Goal: Task Accomplishment & Management: Manage account settings

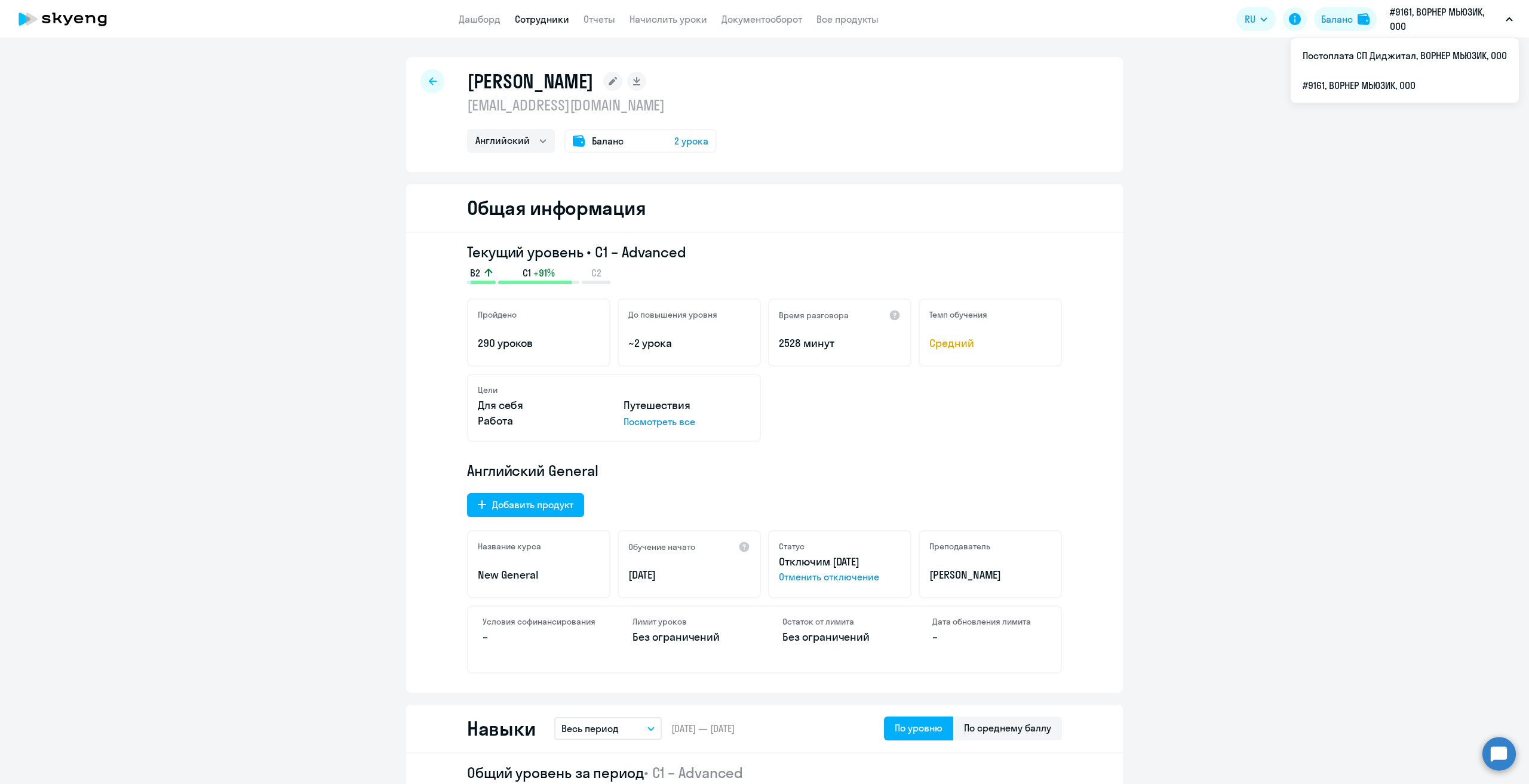
select select "english"
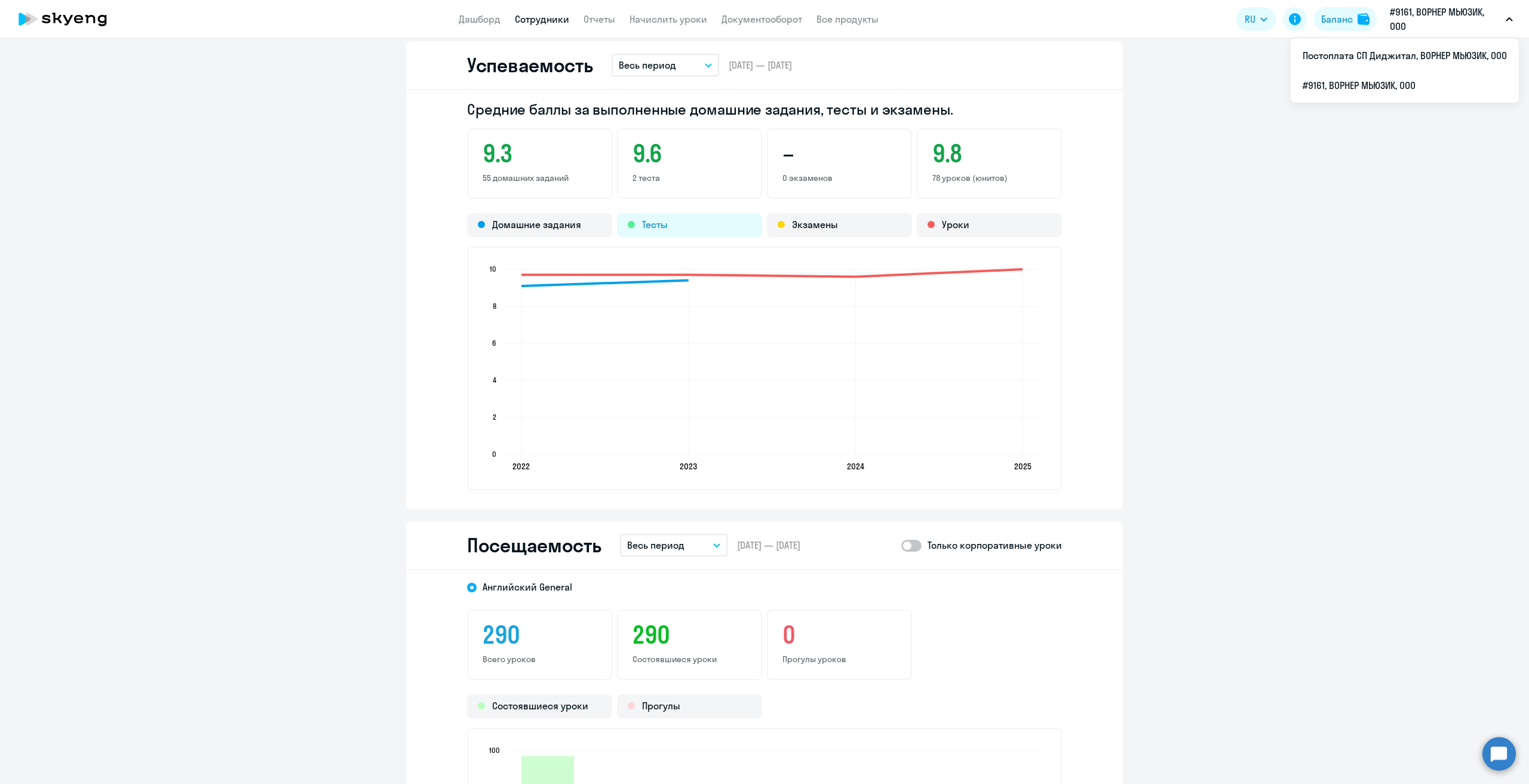
scroll to position [1075, 0]
click at [657, 23] on link "Начислить уроки" at bounding box center [668, 19] width 78 height 12
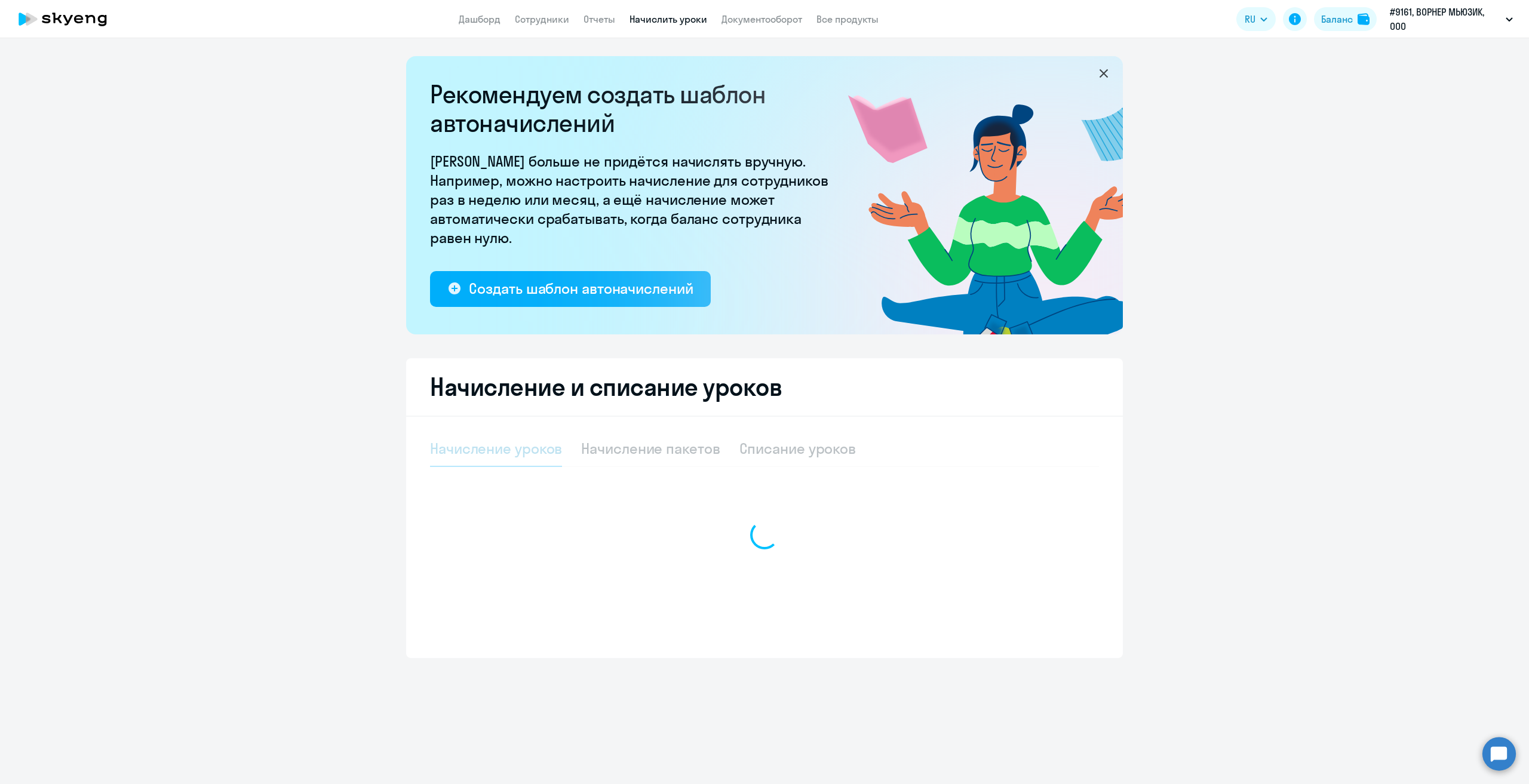
select select "10"
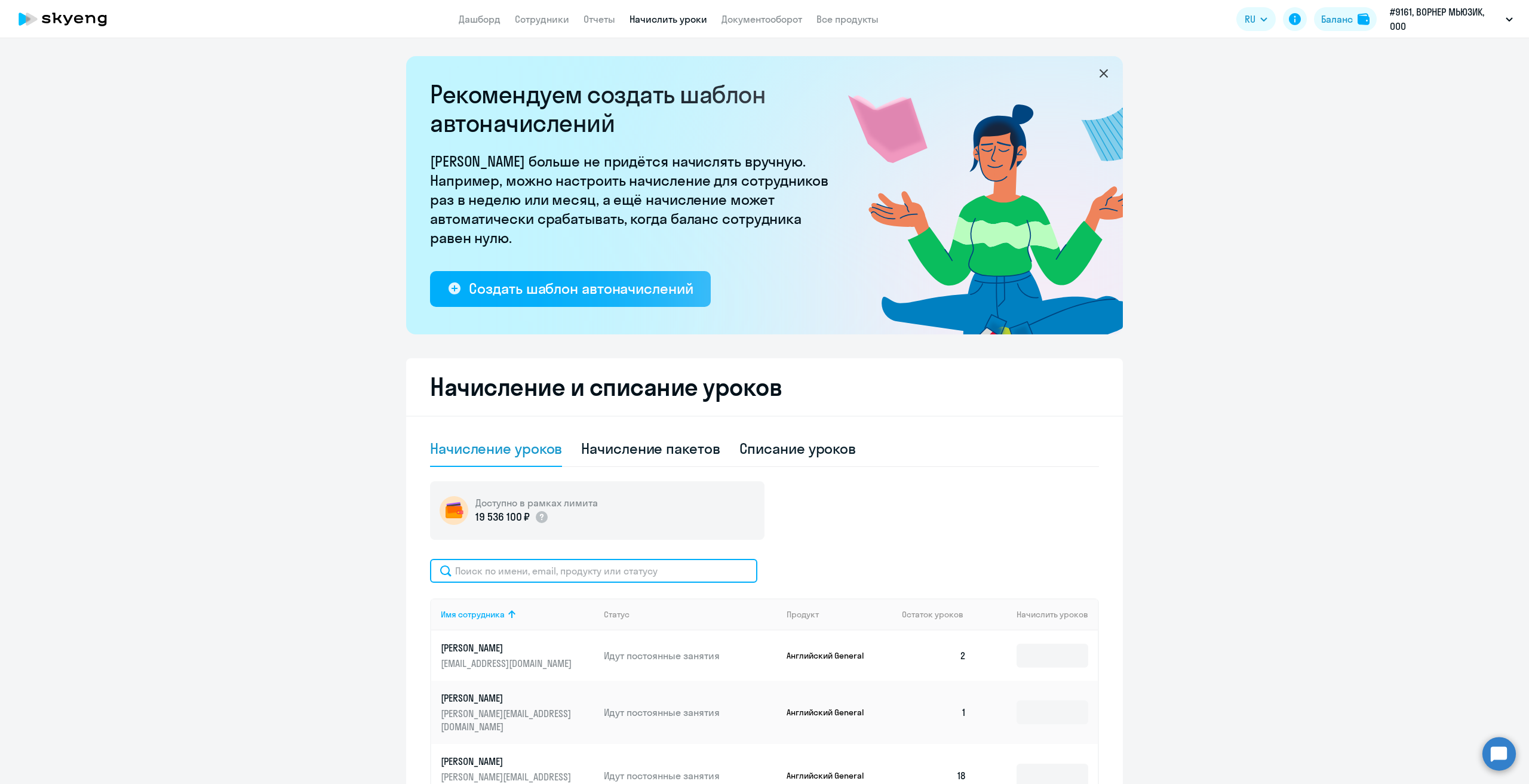
drag, startPoint x: 602, startPoint y: 563, endPoint x: 591, endPoint y: 575, distance: 16.3
click at [598, 565] on input "text" at bounding box center [593, 570] width 327 height 23
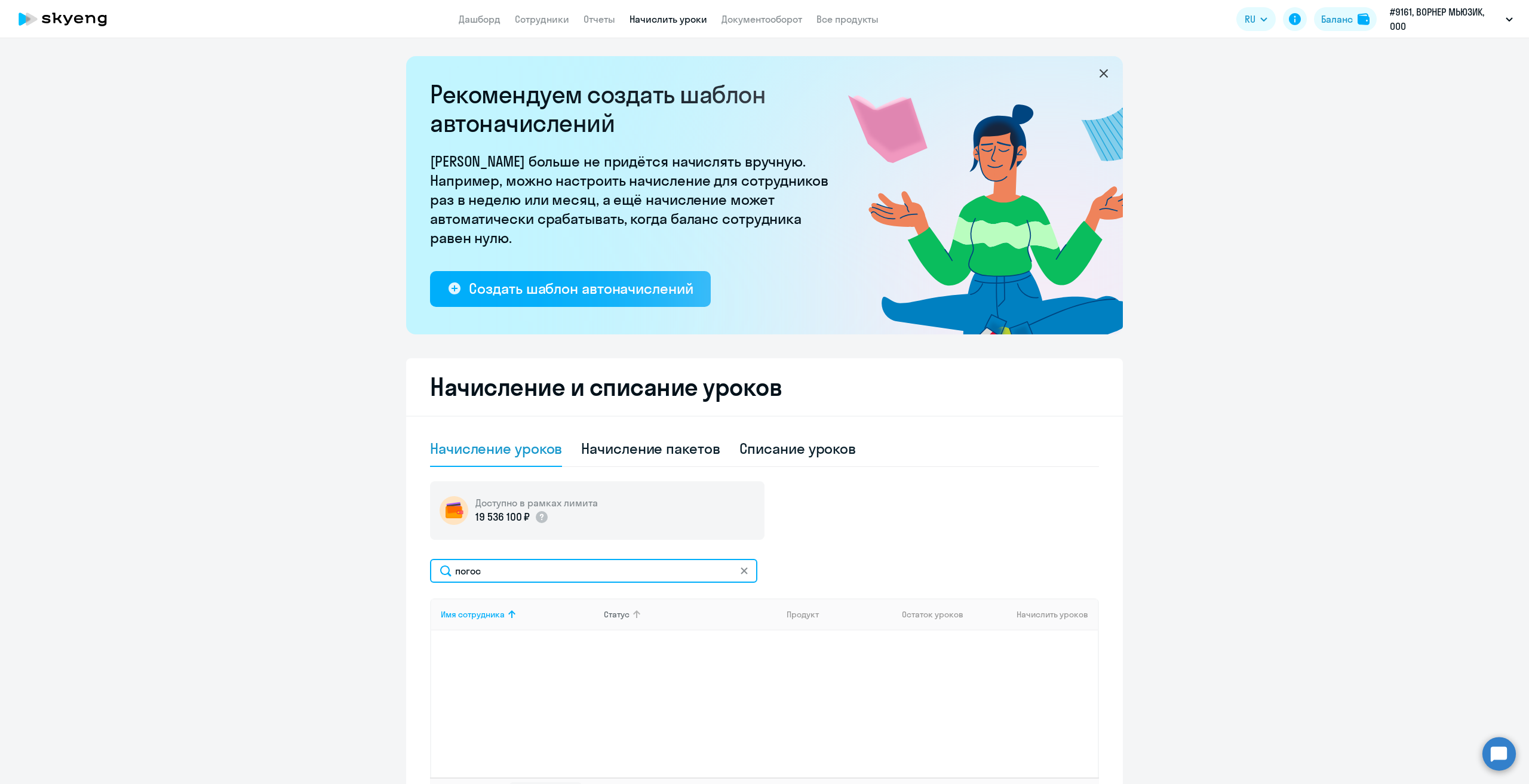
scroll to position [93, 0]
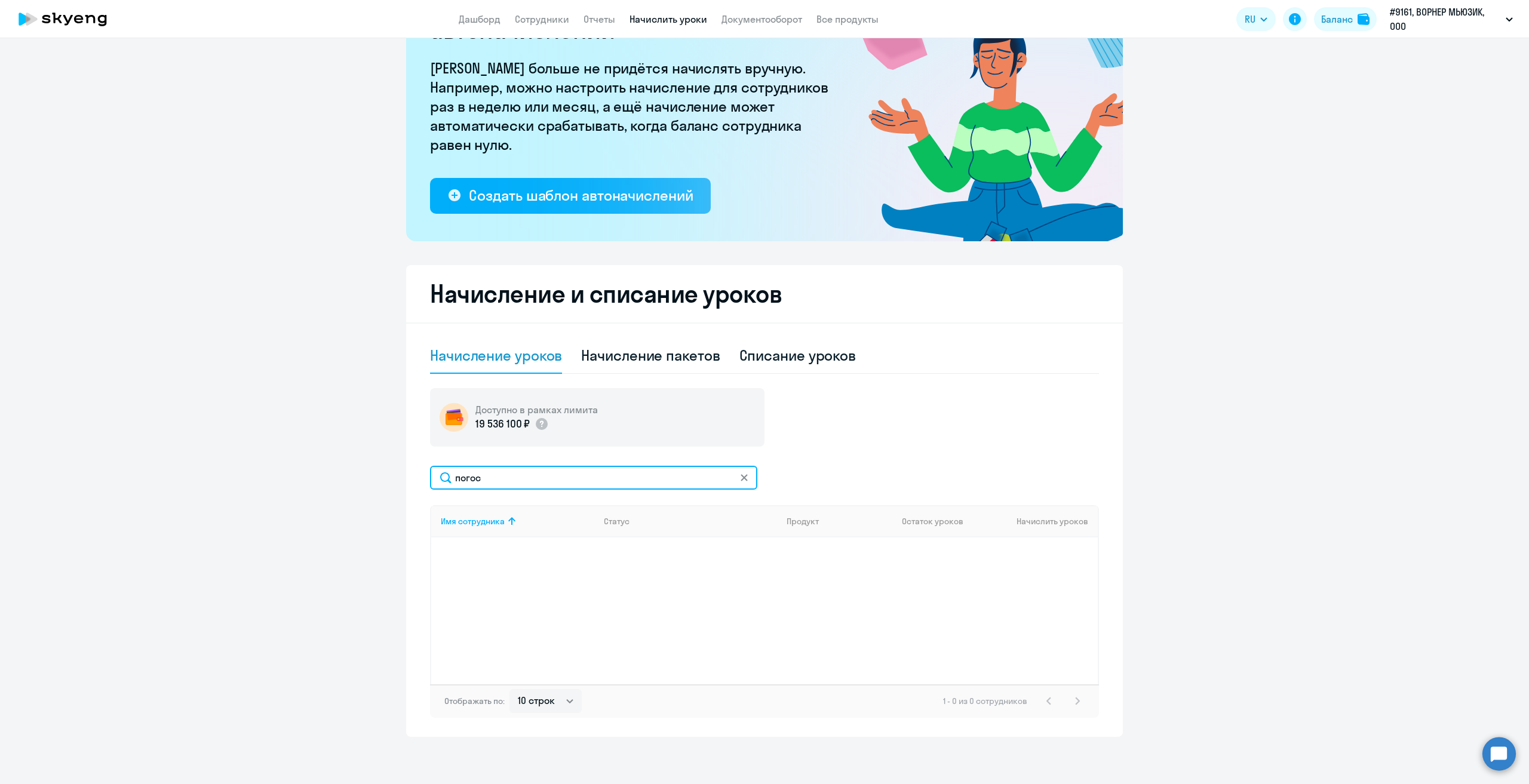
click at [547, 477] on input "погос" at bounding box center [593, 477] width 327 height 23
type input "п"
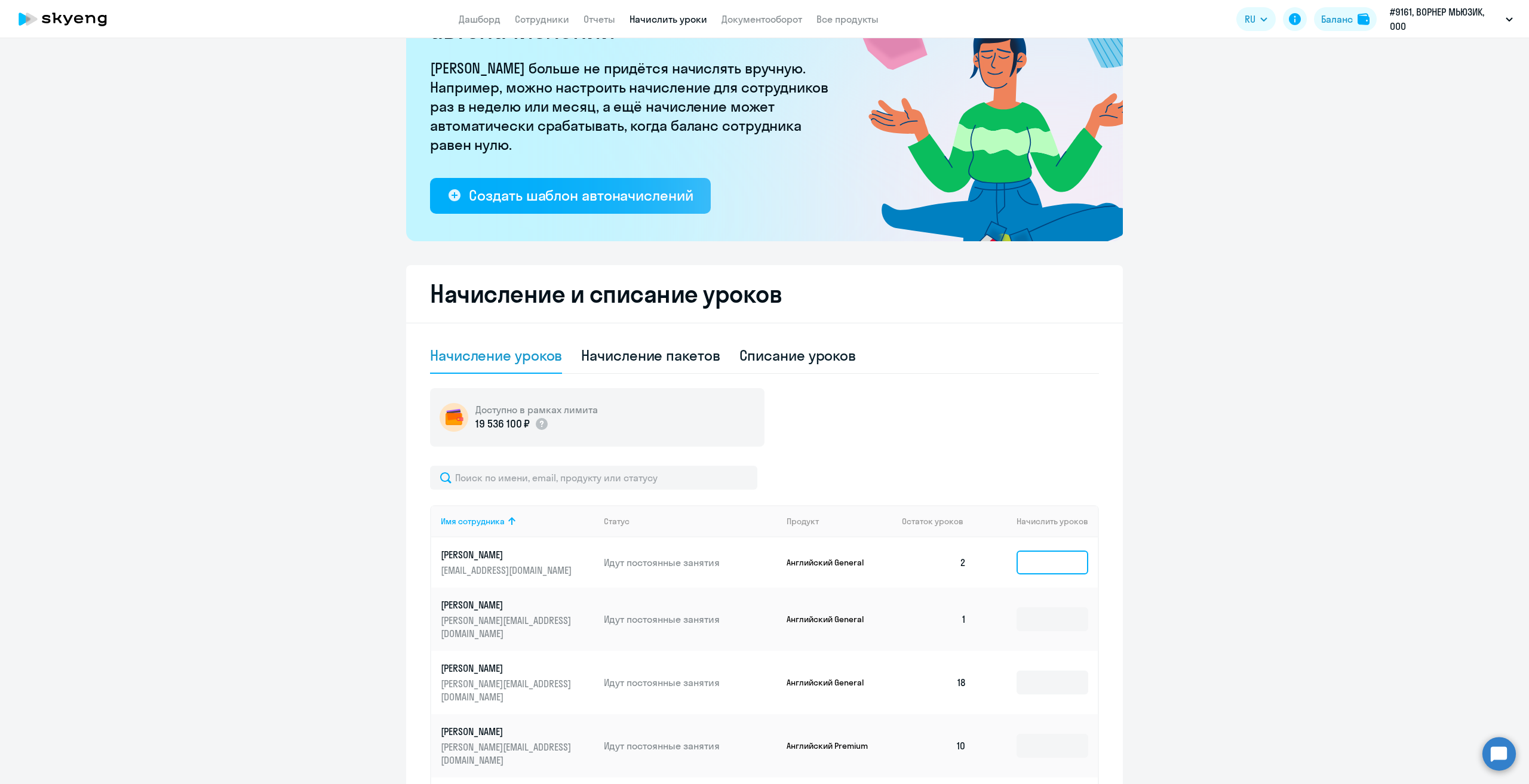
click at [1033, 559] on input at bounding box center [1052, 562] width 71 height 23
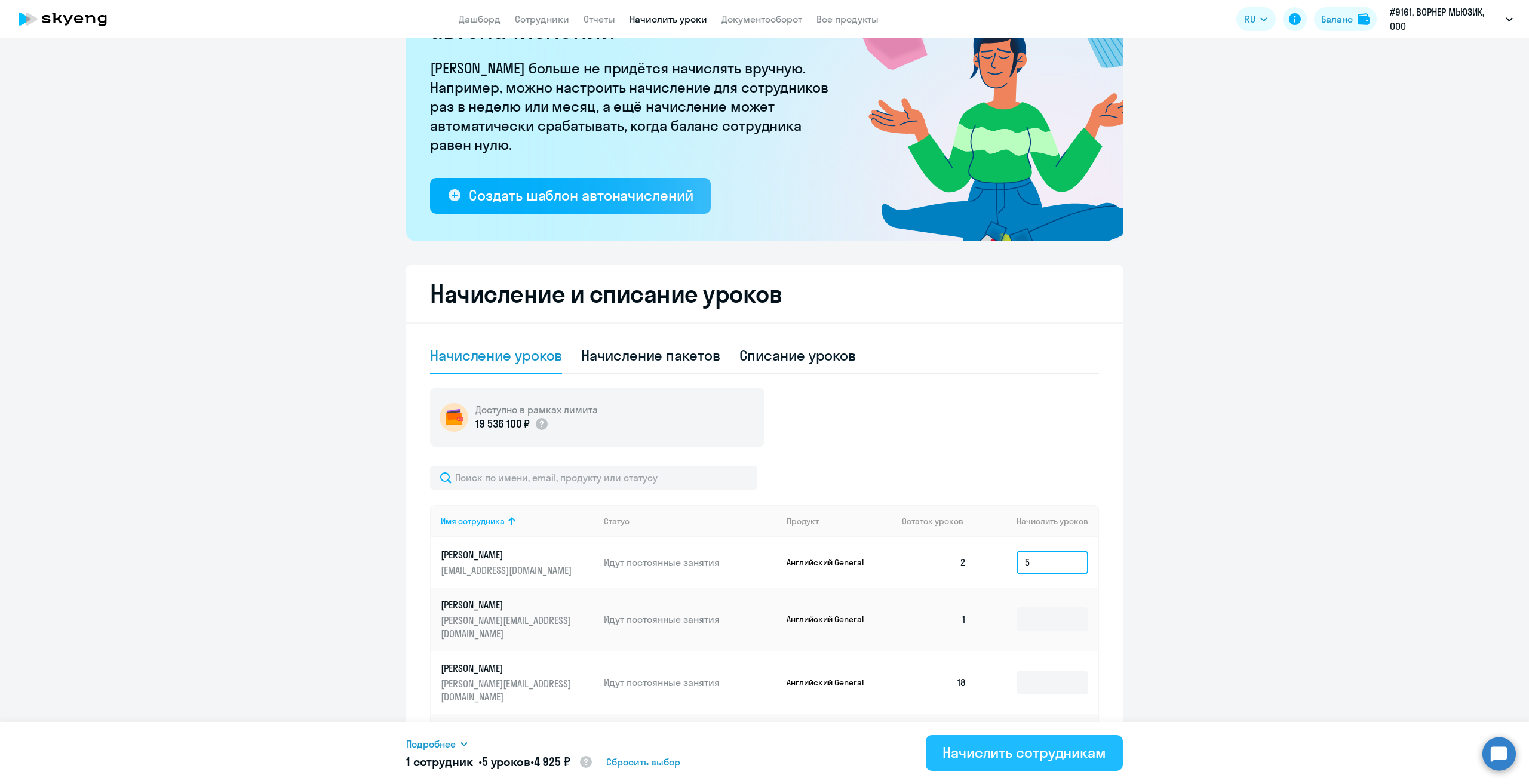
type input "5"
click at [1033, 753] on div "Начислить сотрудникам" at bounding box center [1024, 752] width 163 height 19
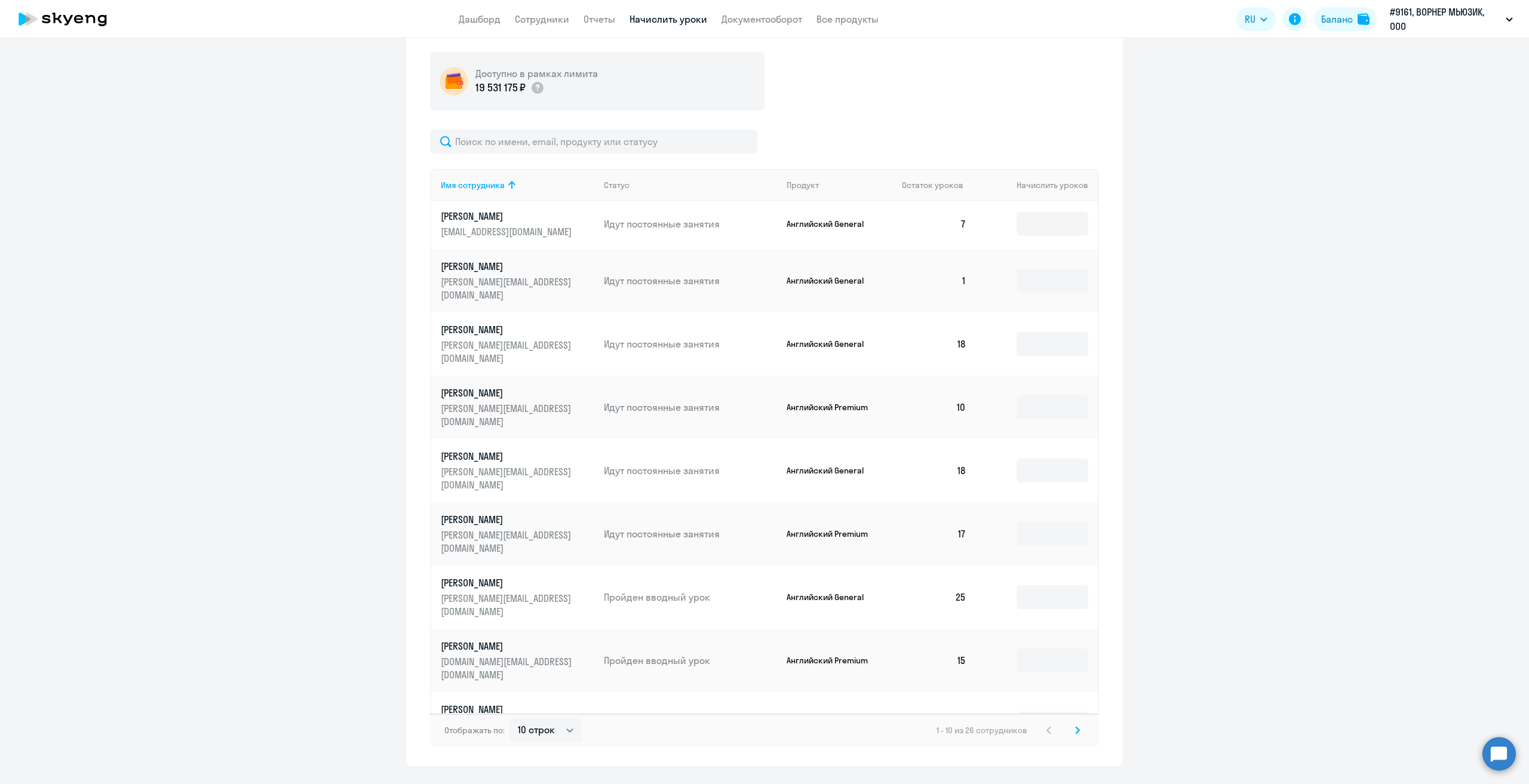
scroll to position [459, 0]
